Goal: Information Seeking & Learning: Check status

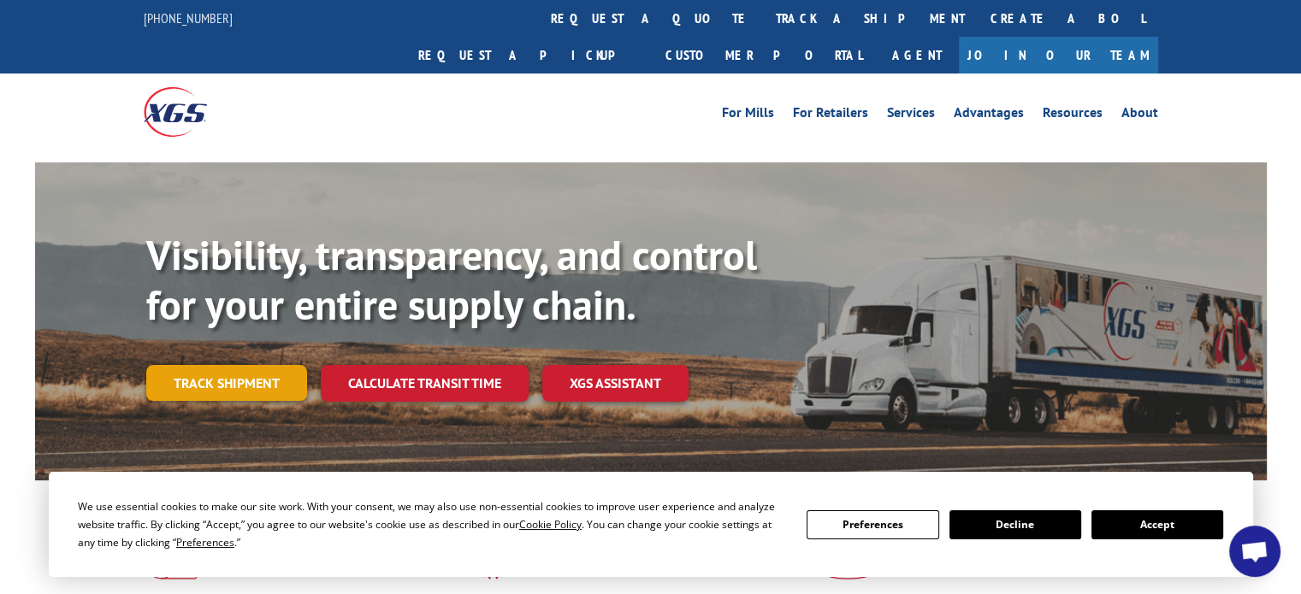
click at [266, 365] on link "Track shipment" at bounding box center [226, 383] width 161 height 36
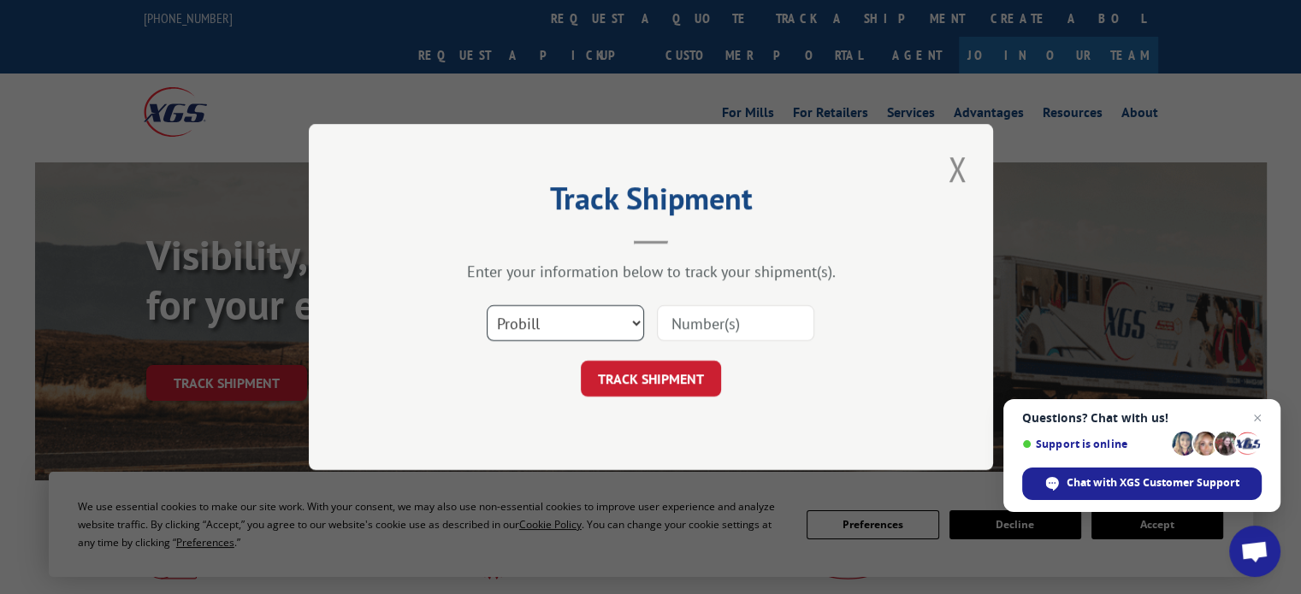
click at [624, 325] on select "Select category... Probill BOL PO" at bounding box center [565, 323] width 157 height 36
select select "bol"
click at [487, 305] on select "Select category... Probill BOL PO" at bounding box center [565, 323] width 157 height 36
click at [708, 326] on input at bounding box center [735, 323] width 157 height 36
paste input "BOL 17529"
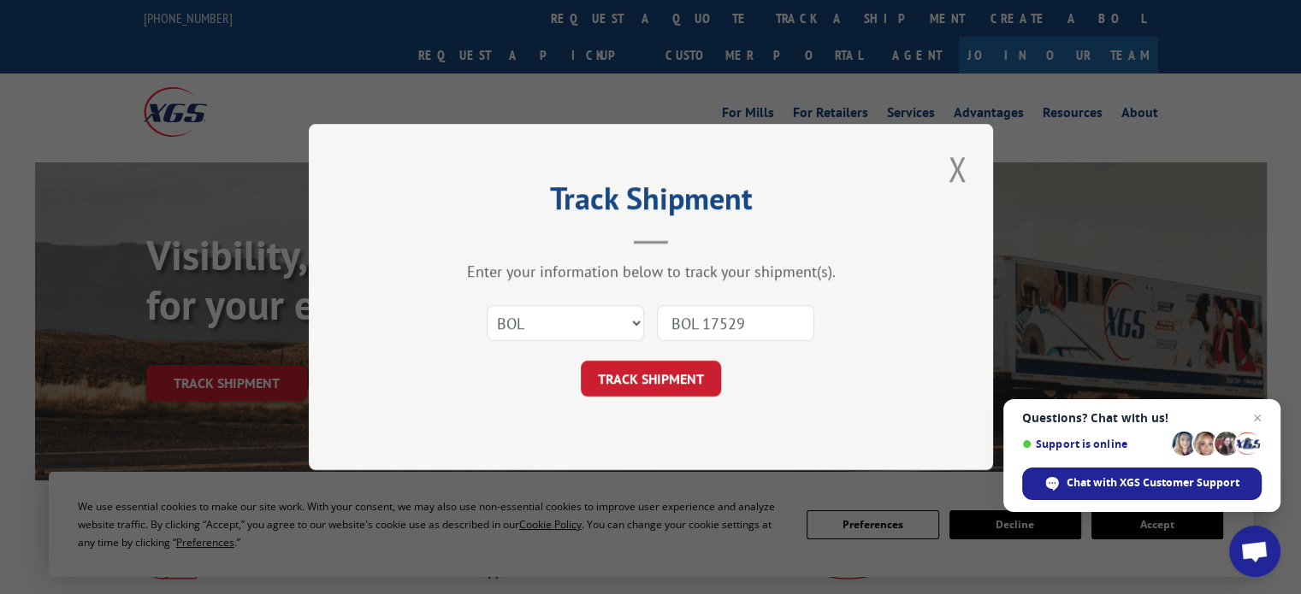
click at [696, 323] on input "BOL 17529" at bounding box center [735, 323] width 157 height 36
type input "17529"
click at [681, 373] on button "TRACK SHIPMENT" at bounding box center [651, 379] width 140 height 36
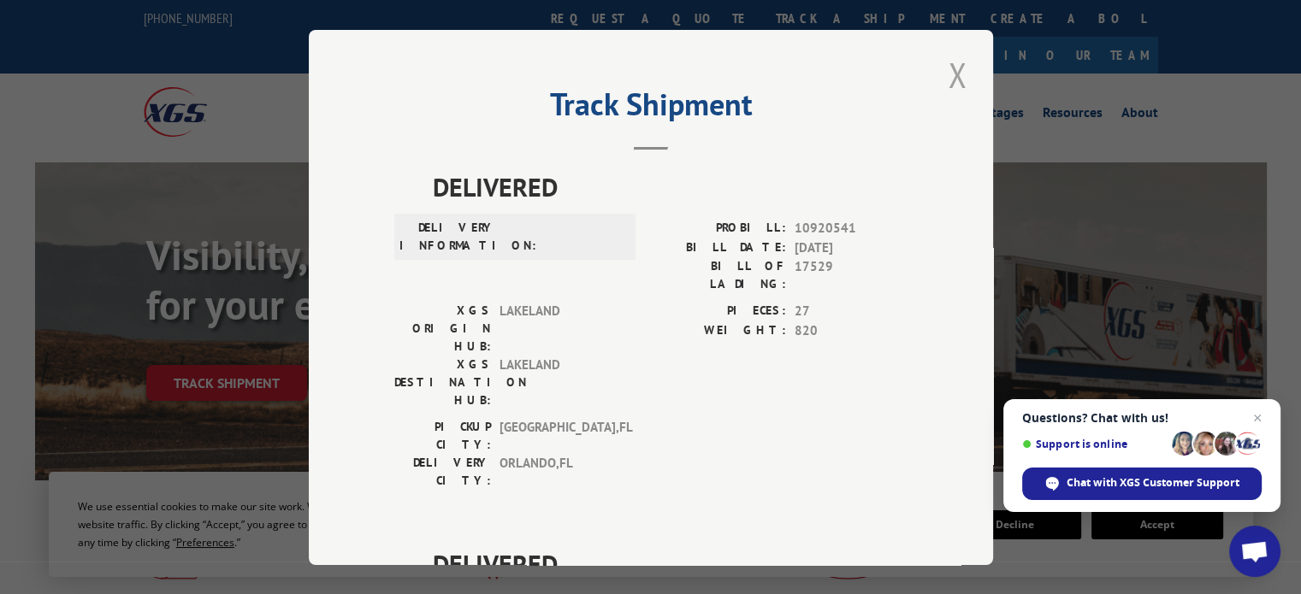
click at [943, 77] on button "Close modal" at bounding box center [957, 74] width 29 height 47
